Goal: Transaction & Acquisition: Purchase product/service

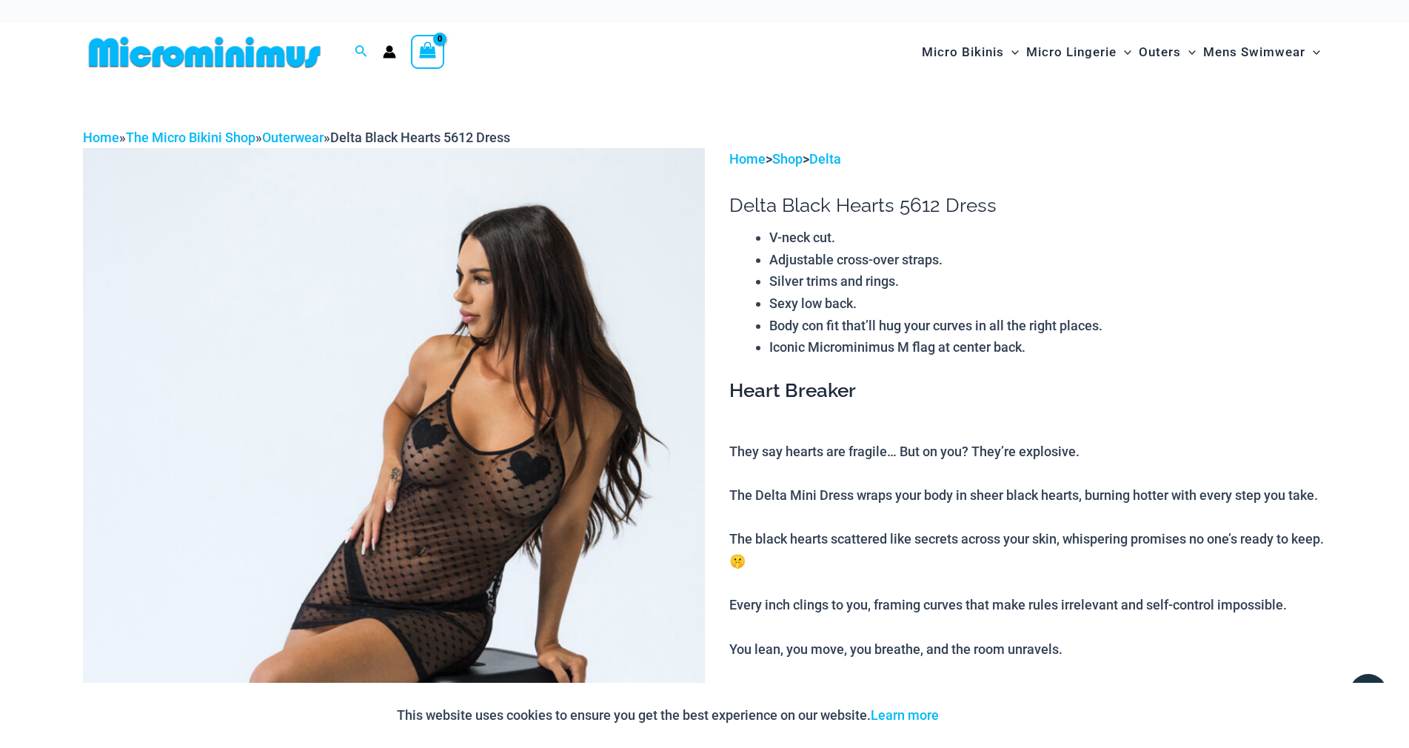
click at [432, 447] on img at bounding box center [394, 614] width 622 height 933
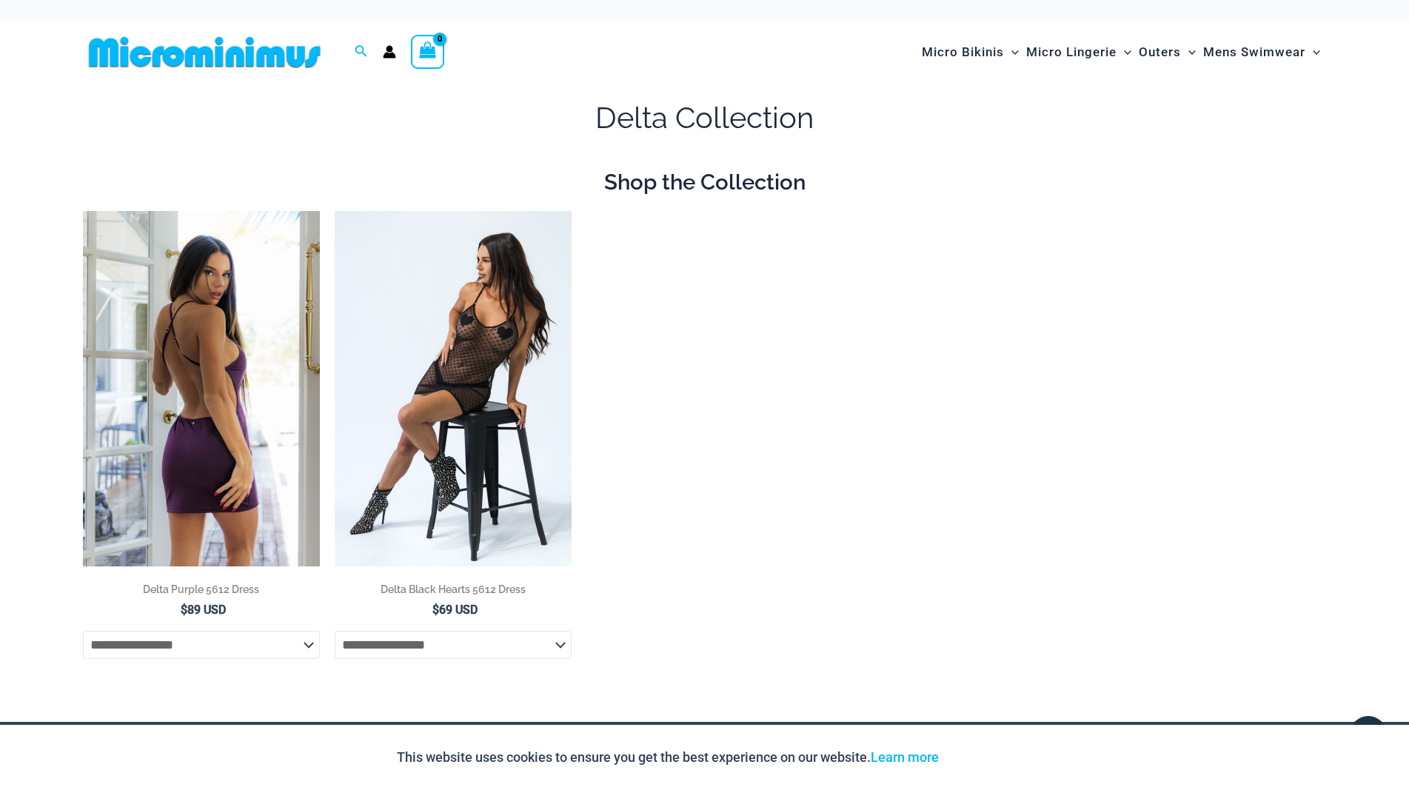
click at [233, 466] on img at bounding box center [201, 388] width 237 height 355
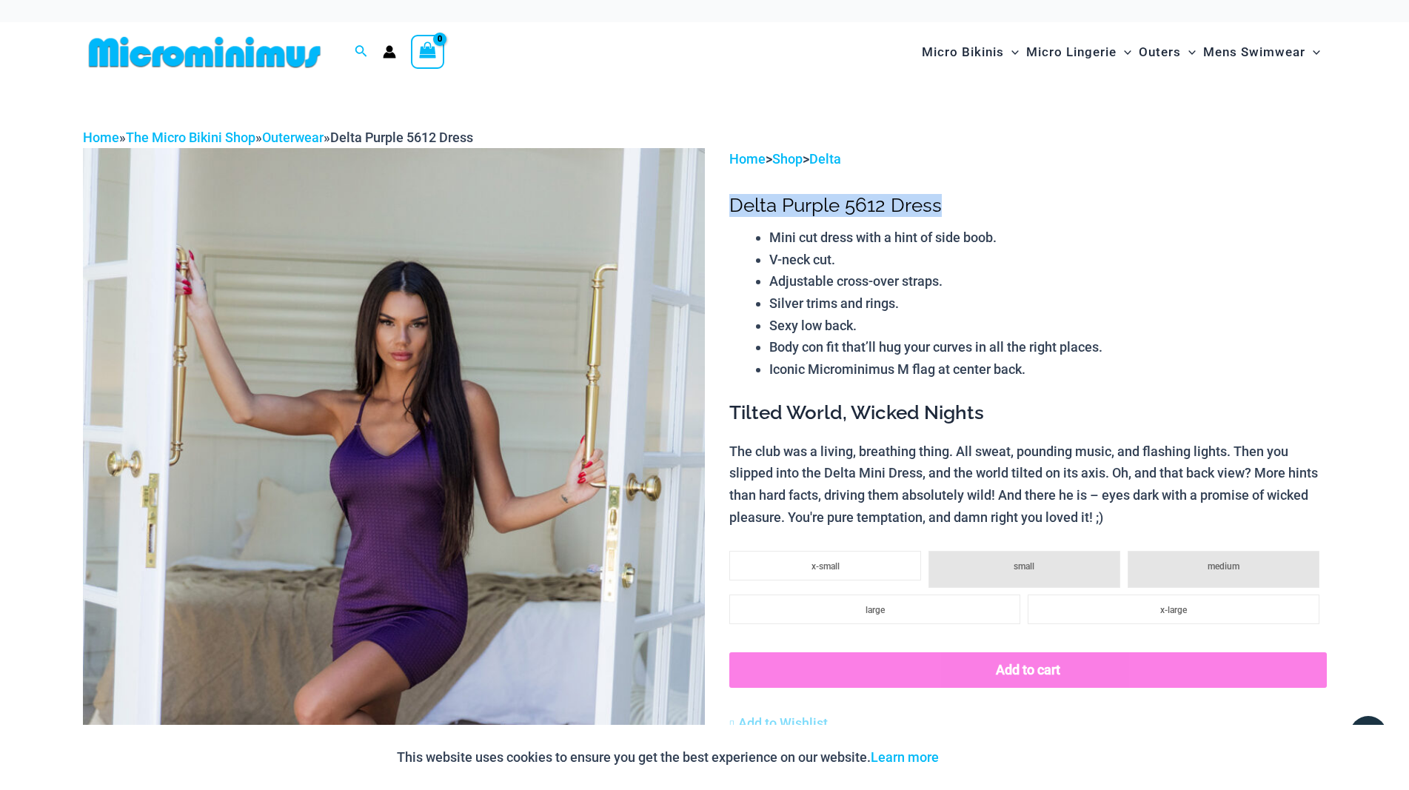
drag, startPoint x: 731, startPoint y: 222, endPoint x: 969, endPoint y: 218, distance: 237.7
click at [969, 217] on h1 "Delta Purple 5612 Dress" at bounding box center [1027, 205] width 597 height 23
copy h1 "Delta Purple 5612 Dress"
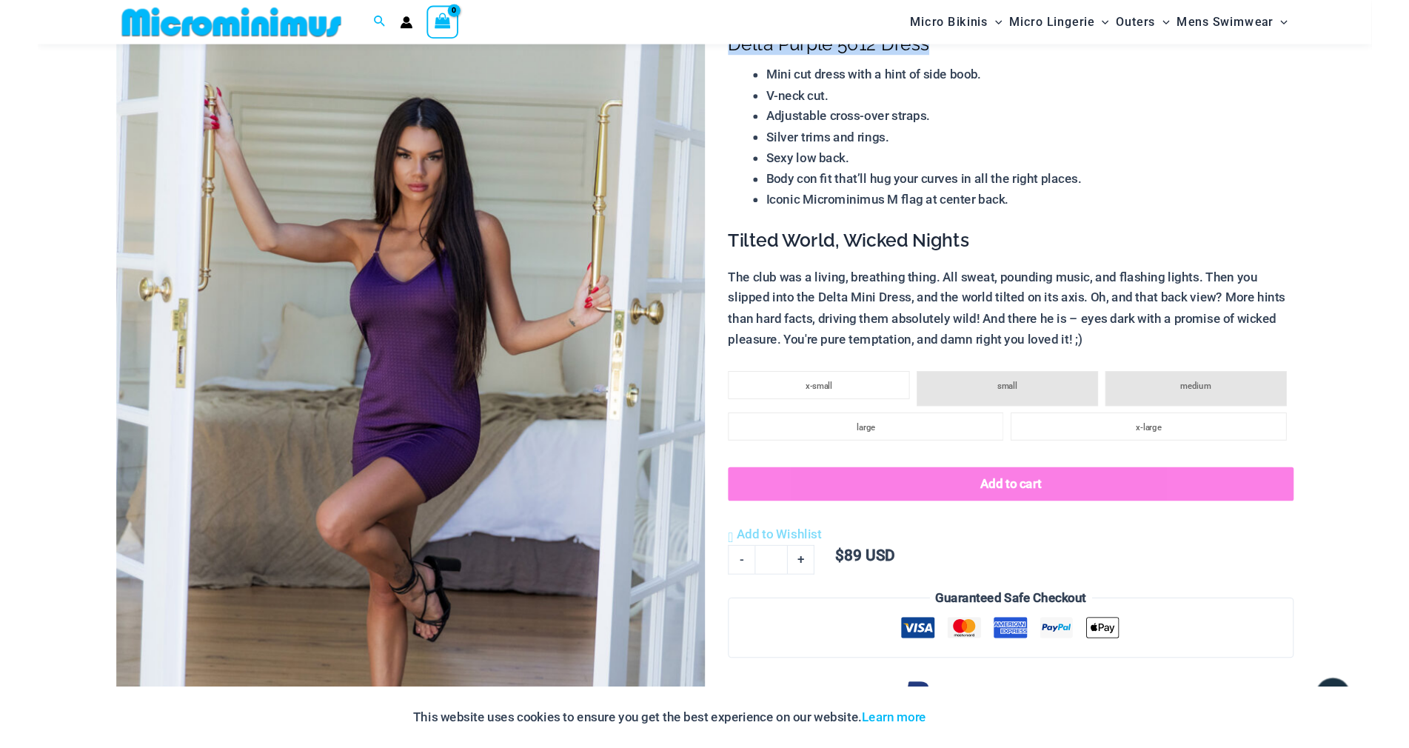
scroll to position [133, 0]
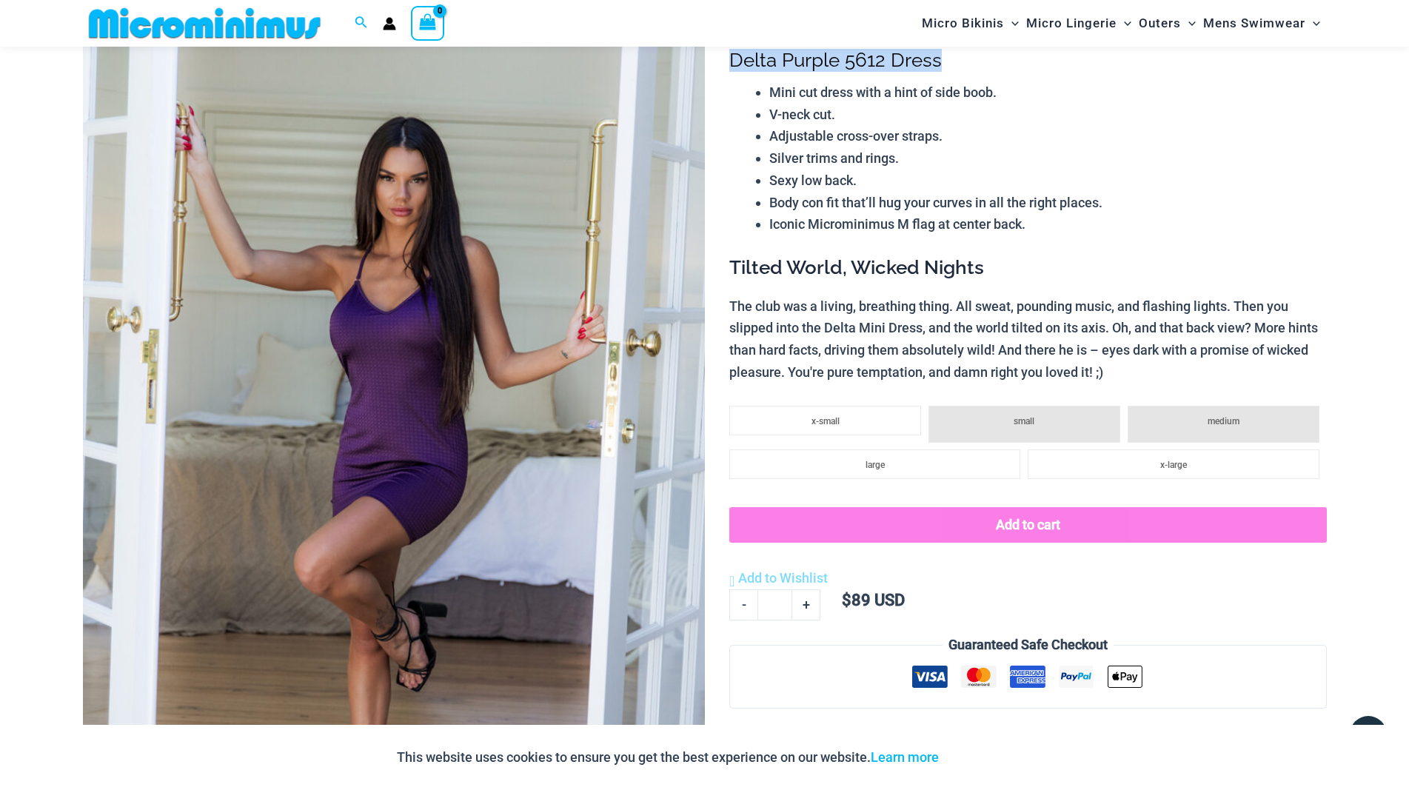
click at [404, 445] on img at bounding box center [394, 470] width 622 height 933
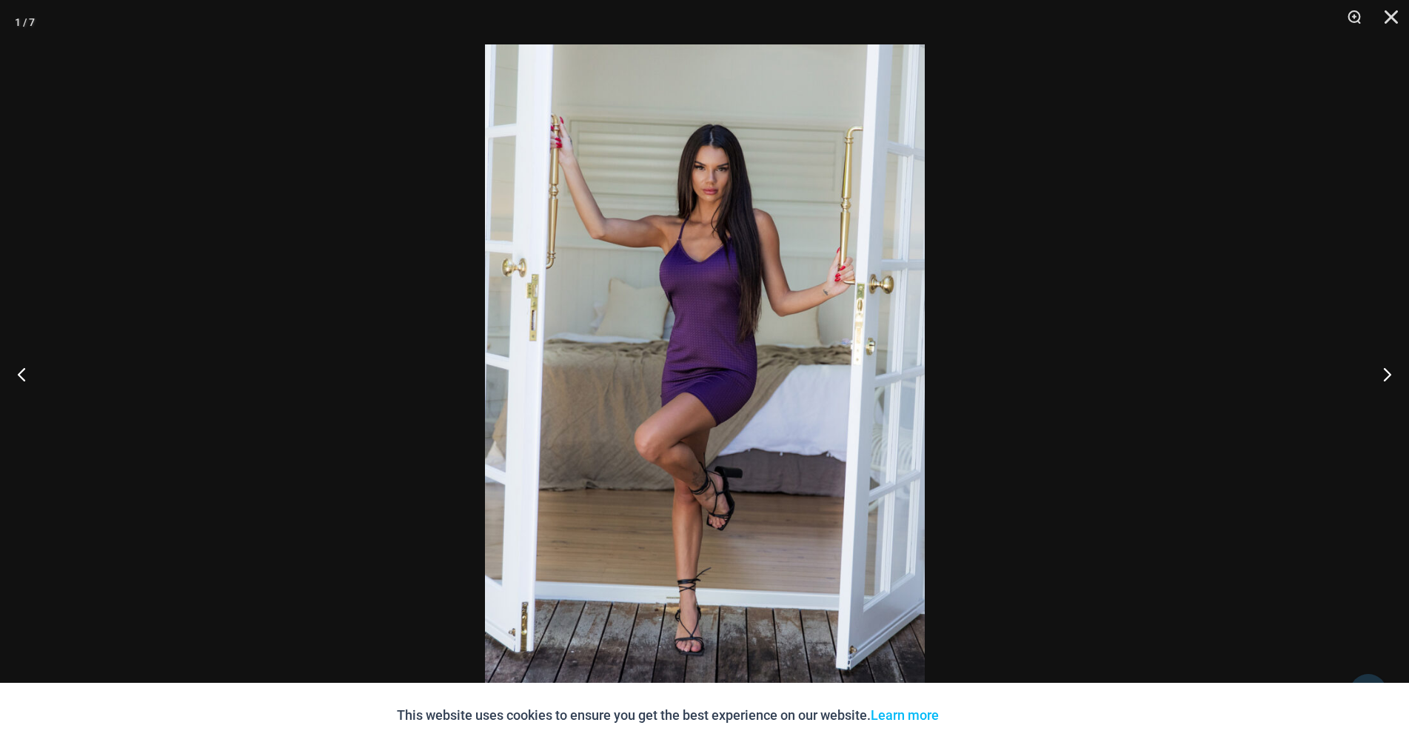
click at [1005, 190] on div at bounding box center [704, 374] width 1409 height 748
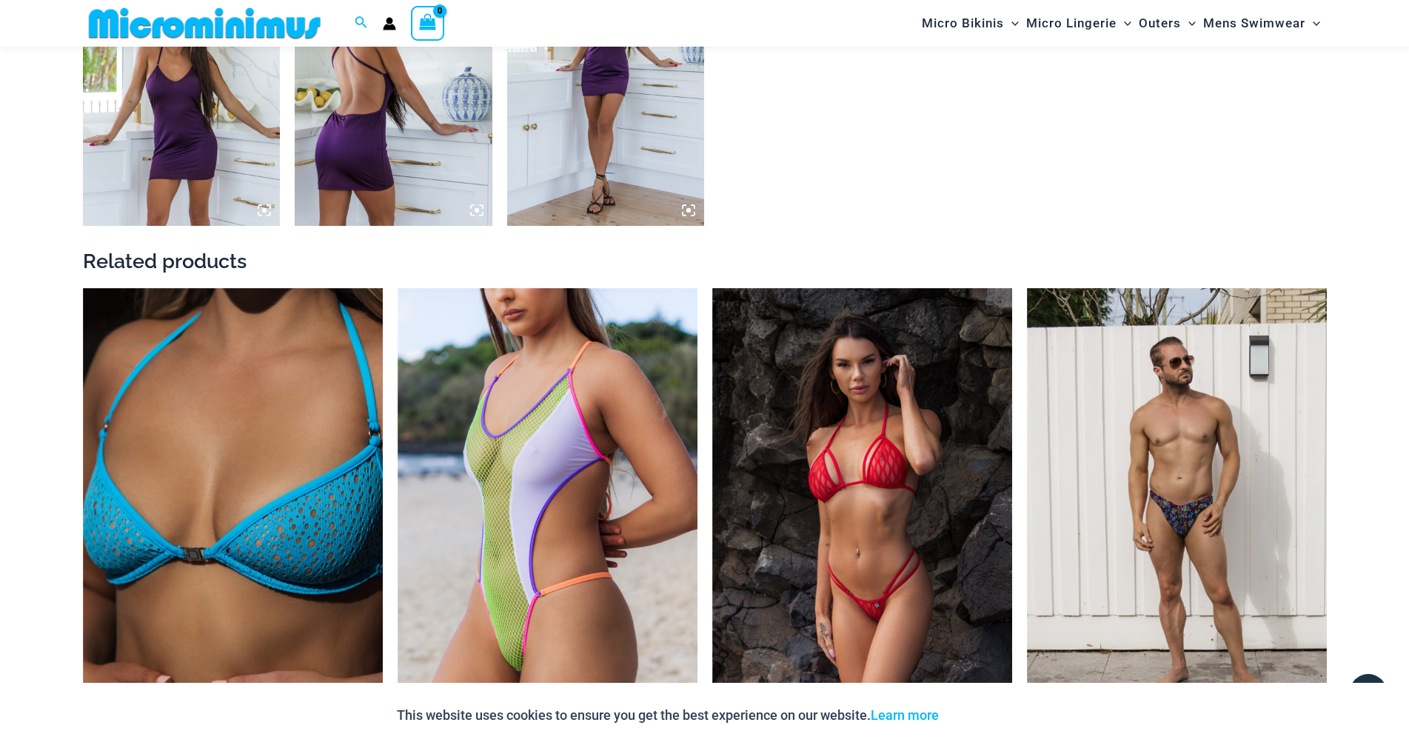
scroll to position [1688, 0]
